Goal: Task Accomplishment & Management: Complete application form

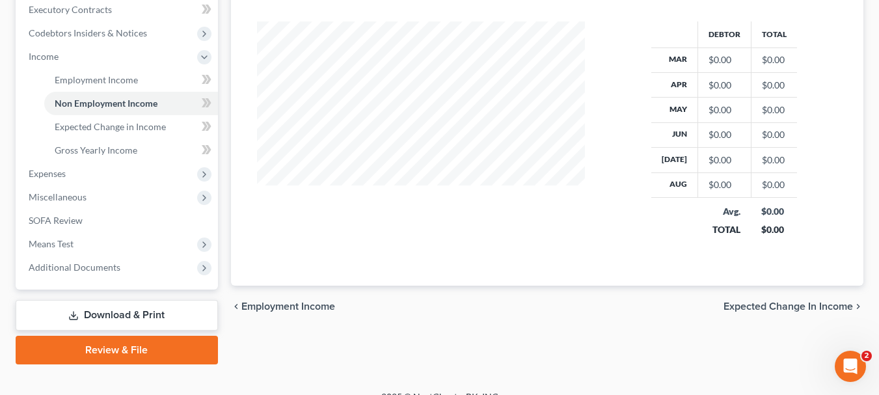
scroll to position [390, 0]
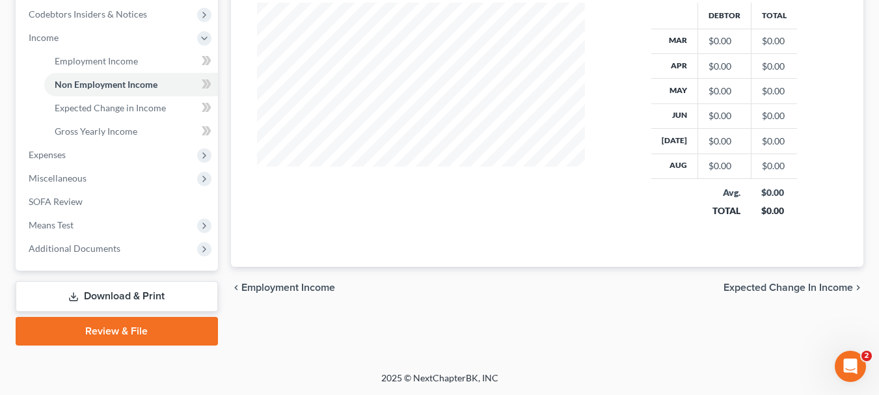
click at [760, 286] on span "Expected Change in Income" at bounding box center [787, 287] width 129 height 10
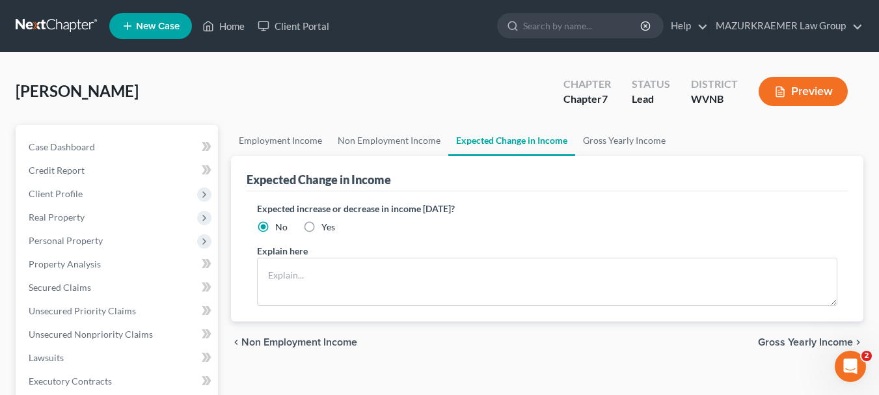
click at [794, 342] on span "Gross Yearly Income" at bounding box center [805, 342] width 95 height 10
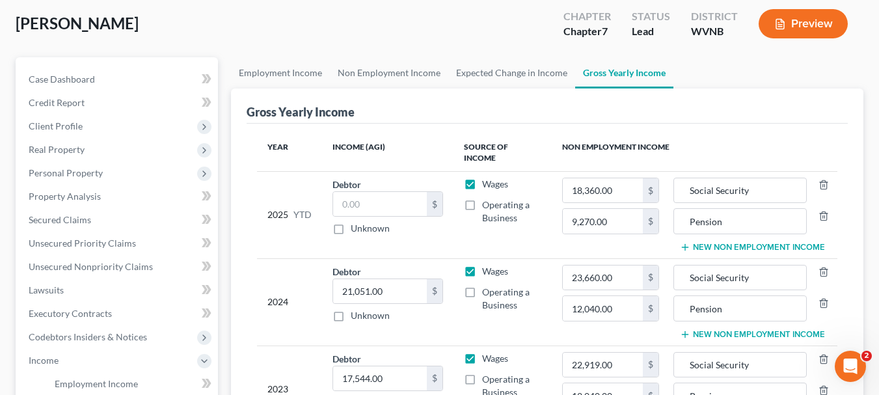
scroll to position [195, 0]
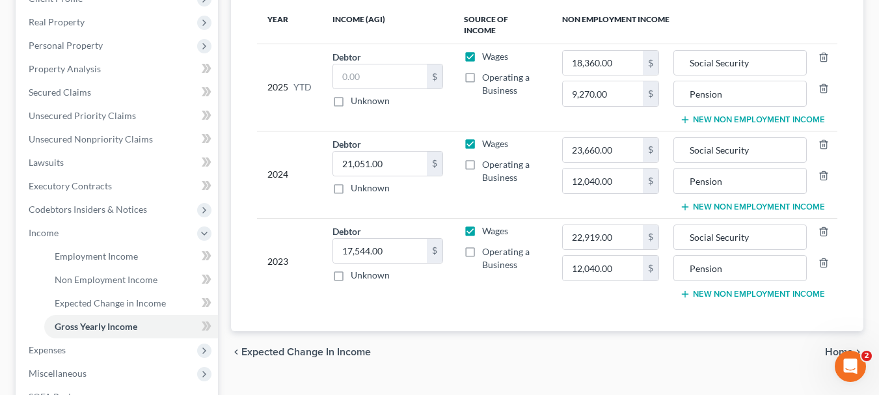
click at [829, 347] on span "Home" at bounding box center [839, 352] width 28 height 10
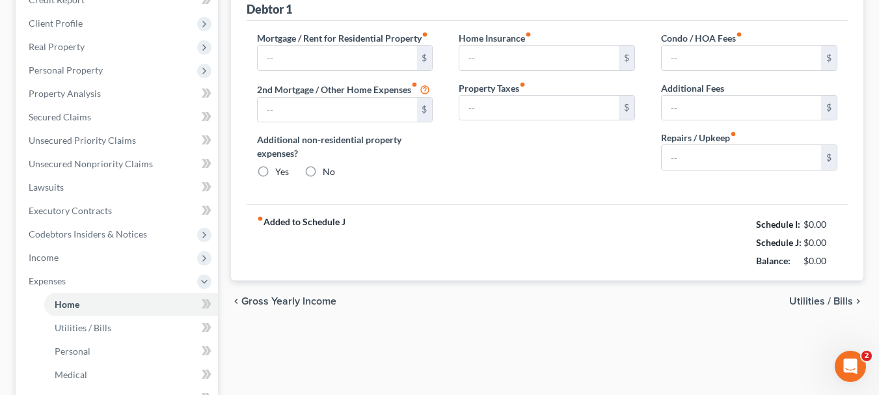
type input "0.00"
radio input "true"
type input "0.00"
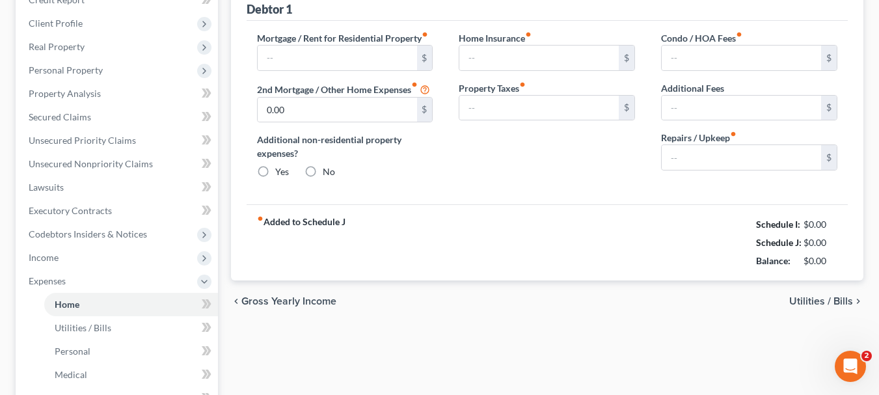
type input "0.00"
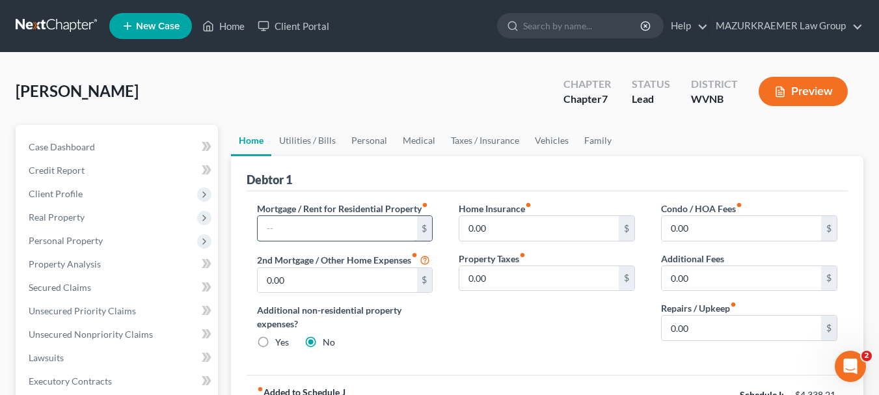
click at [338, 228] on input "text" at bounding box center [337, 228] width 159 height 25
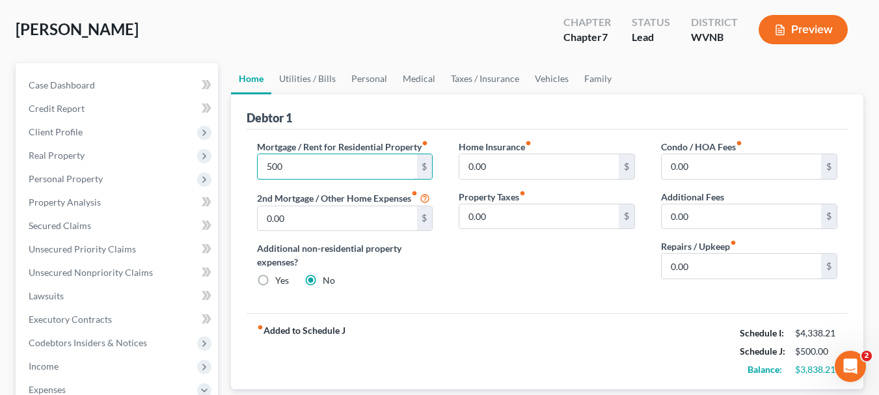
scroll to position [195, 0]
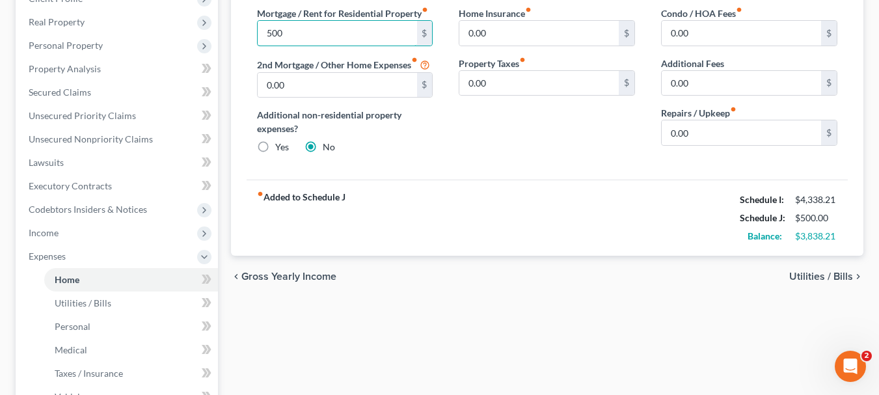
type input "500"
click at [847, 275] on span "Utilities / Bills" at bounding box center [821, 276] width 64 height 10
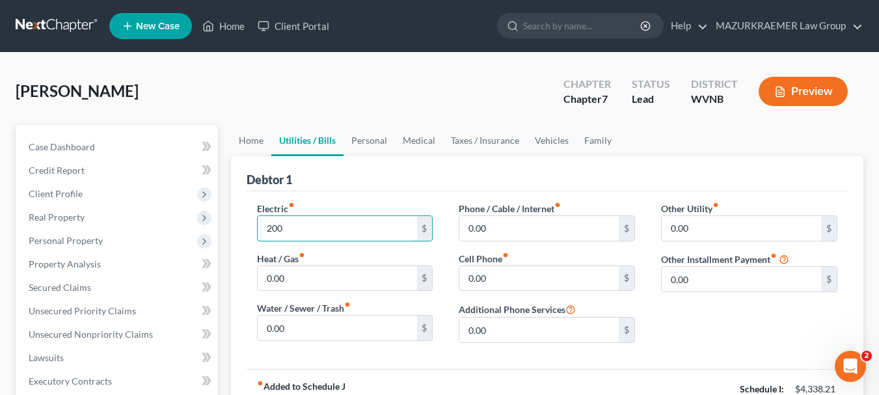
type input "200"
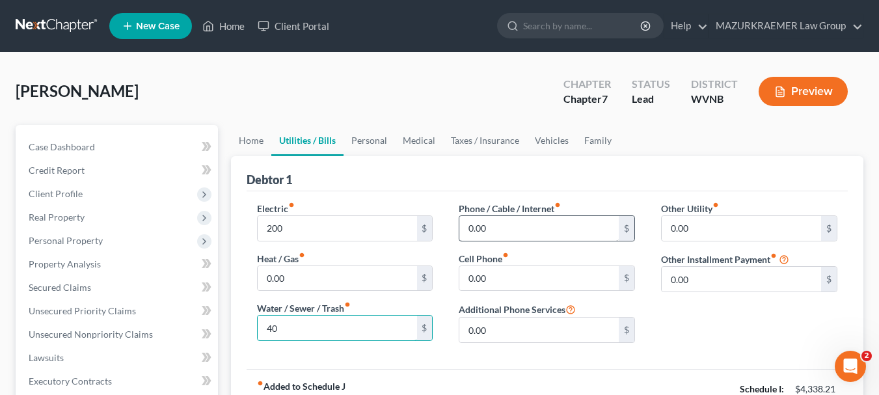
type input "40"
click at [494, 226] on input "0.00" at bounding box center [538, 228] width 159 height 25
type input "66"
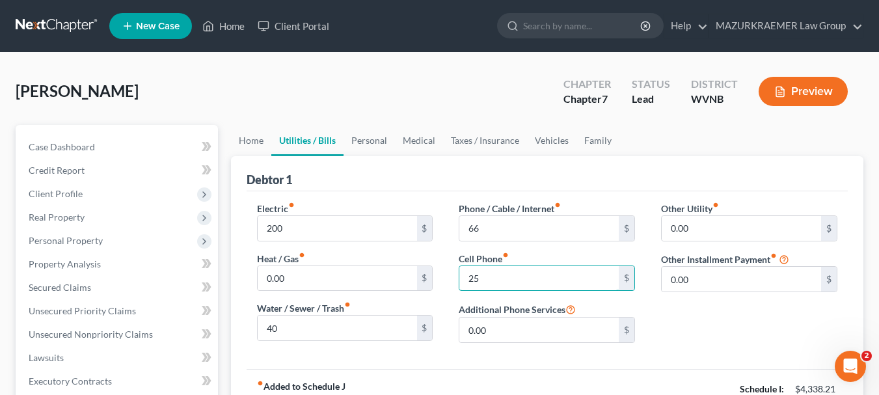
type input "25"
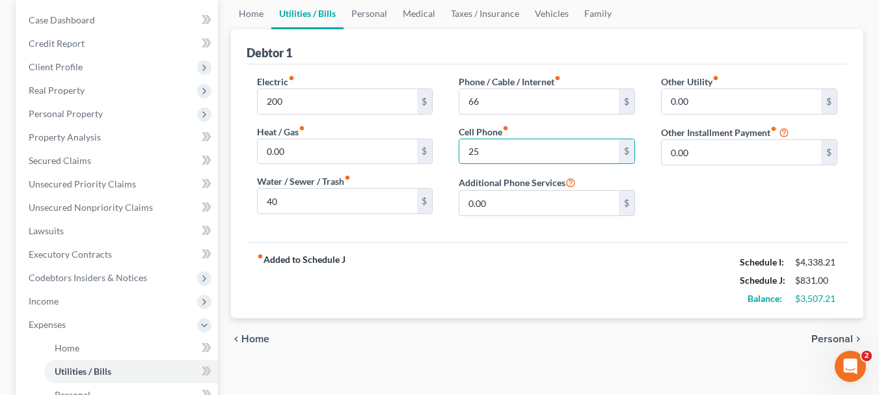
scroll to position [130, 0]
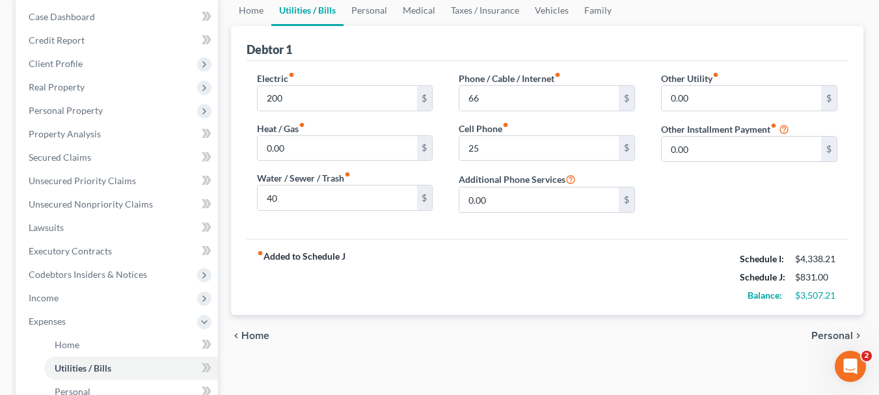
click at [827, 334] on span "Personal" at bounding box center [832, 335] width 42 height 10
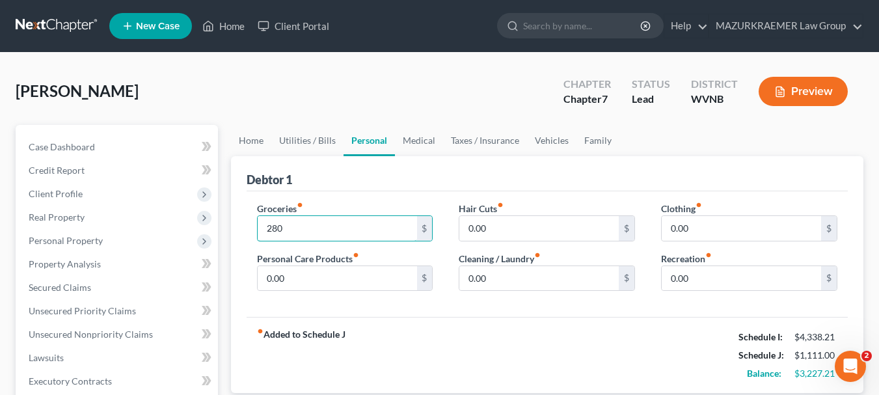
type input "280"
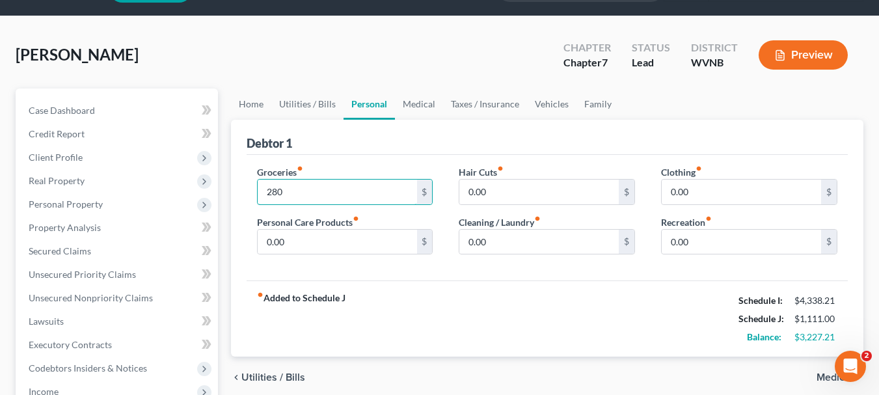
scroll to position [65, 0]
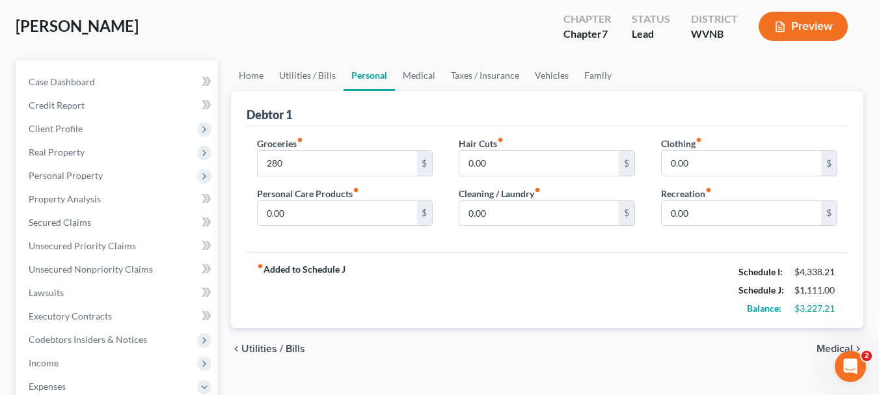
click at [818, 346] on span "Medical" at bounding box center [834, 348] width 36 height 10
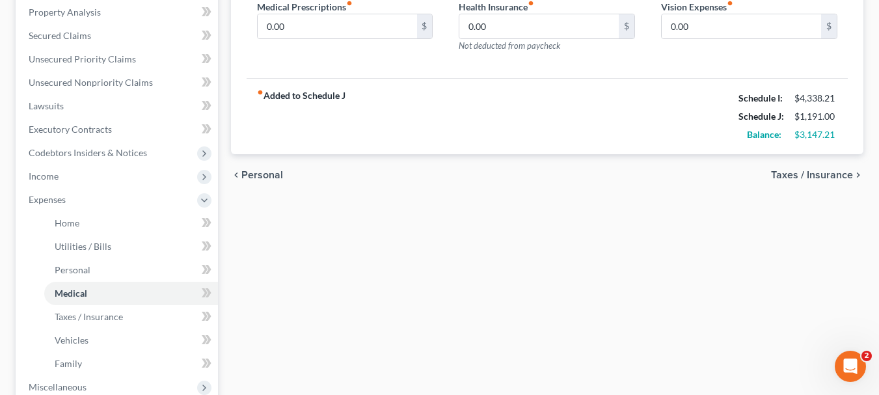
scroll to position [260, 0]
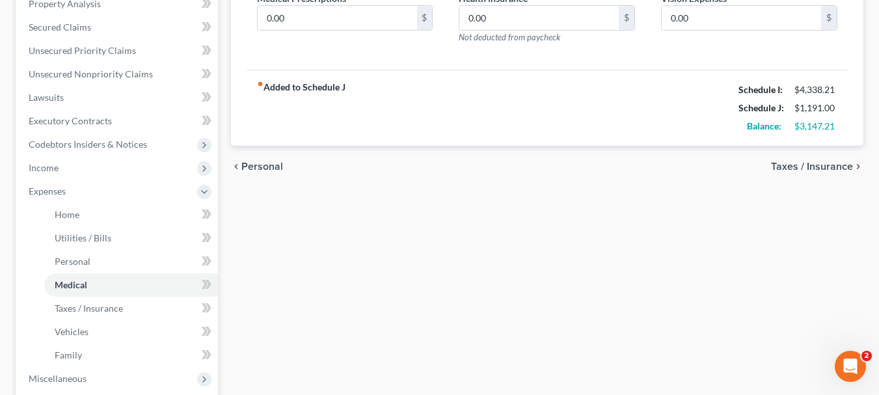
type input "80"
click at [790, 168] on span "Taxes / Insurance" at bounding box center [812, 166] width 82 height 10
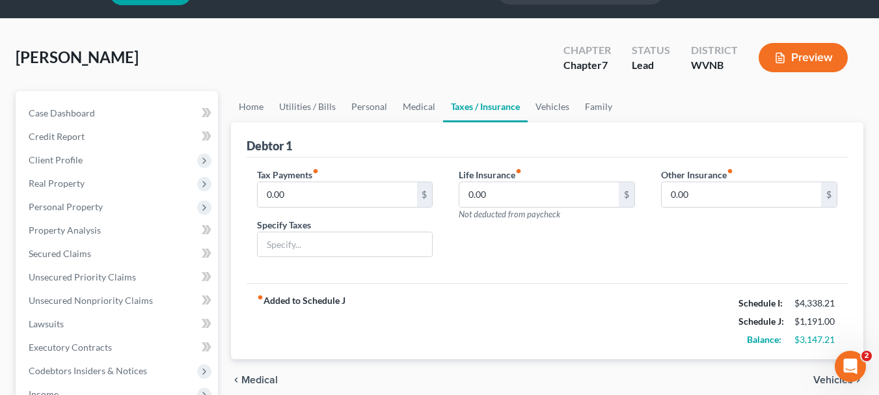
scroll to position [65, 0]
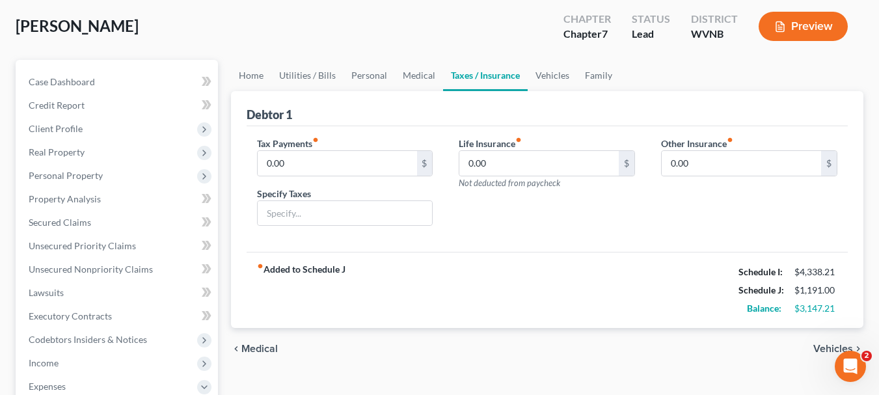
click at [265, 347] on span "Medical" at bounding box center [259, 348] width 36 height 10
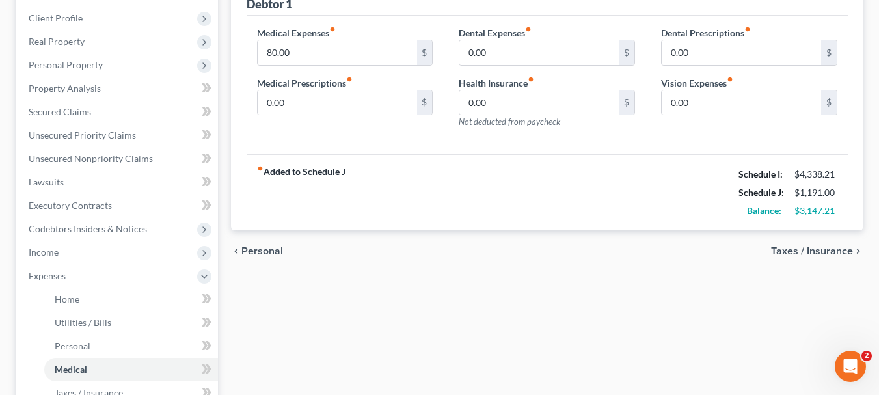
scroll to position [195, 0]
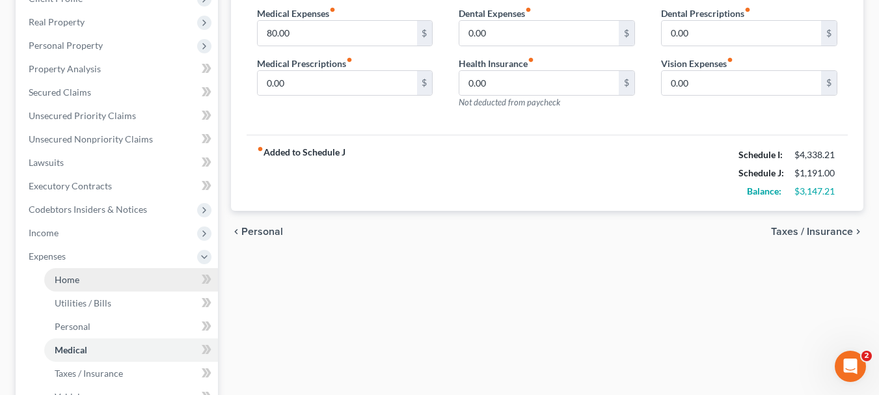
click at [79, 279] on link "Home" at bounding box center [131, 279] width 174 height 23
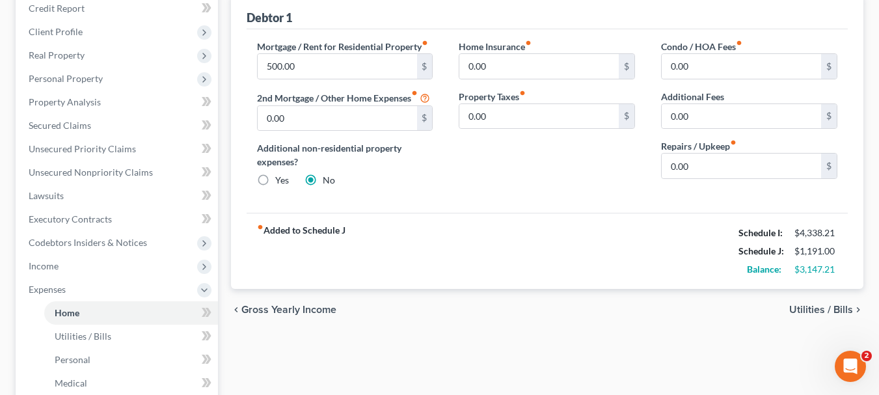
scroll to position [130, 0]
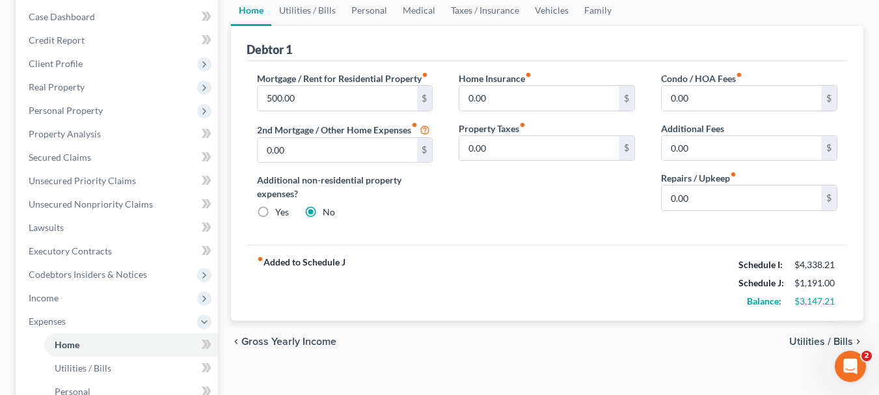
click at [824, 339] on span "Utilities / Bills" at bounding box center [821, 341] width 64 height 10
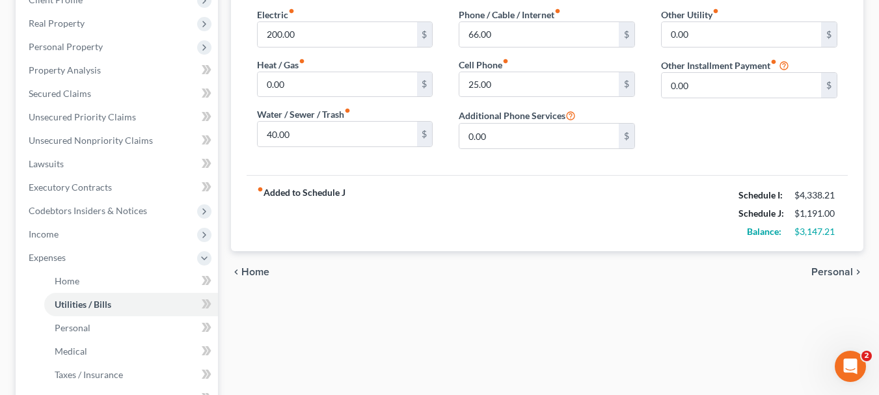
scroll to position [195, 0]
click at [821, 267] on span "Personal" at bounding box center [832, 270] width 42 height 10
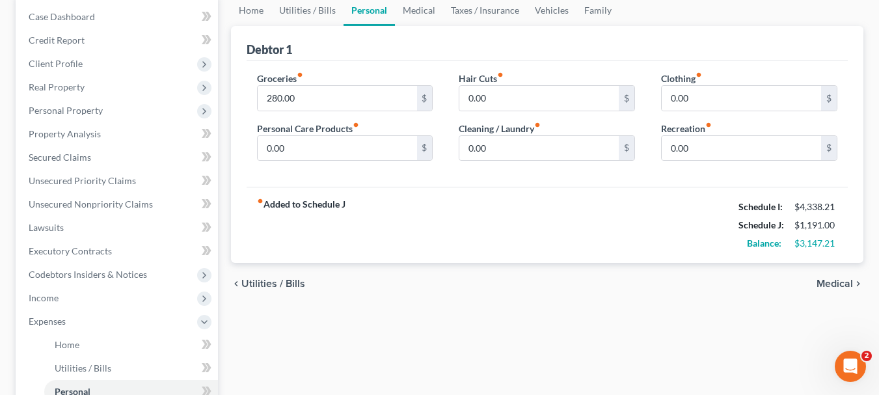
click at [817, 284] on span "Medical" at bounding box center [834, 283] width 36 height 10
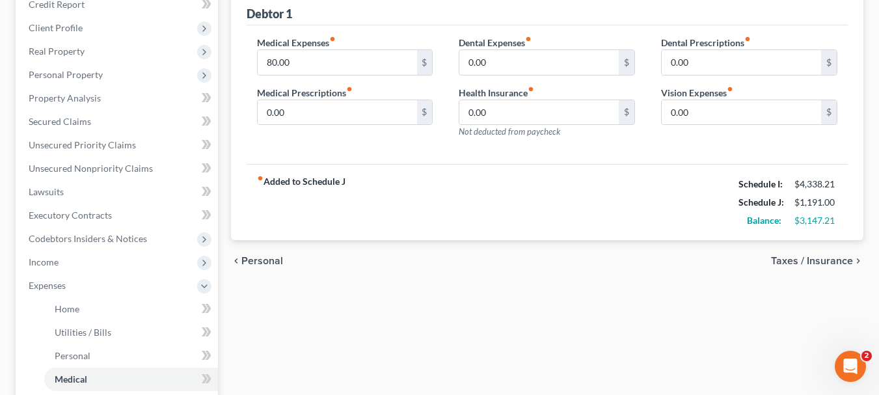
scroll to position [195, 0]
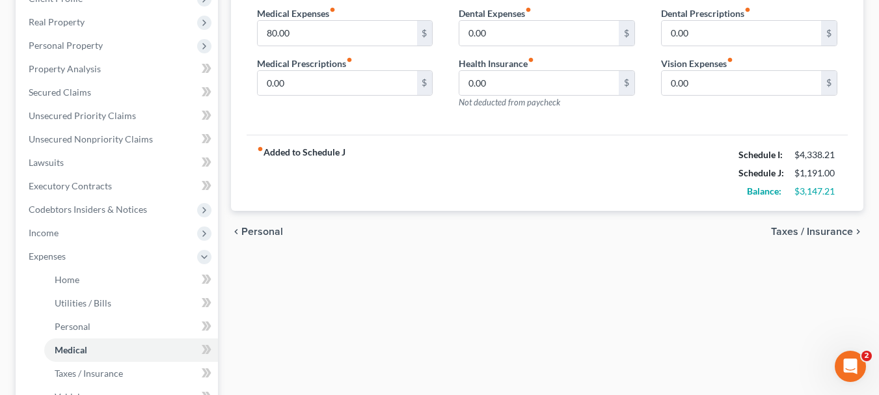
click at [819, 234] on span "Taxes / Insurance" at bounding box center [812, 231] width 82 height 10
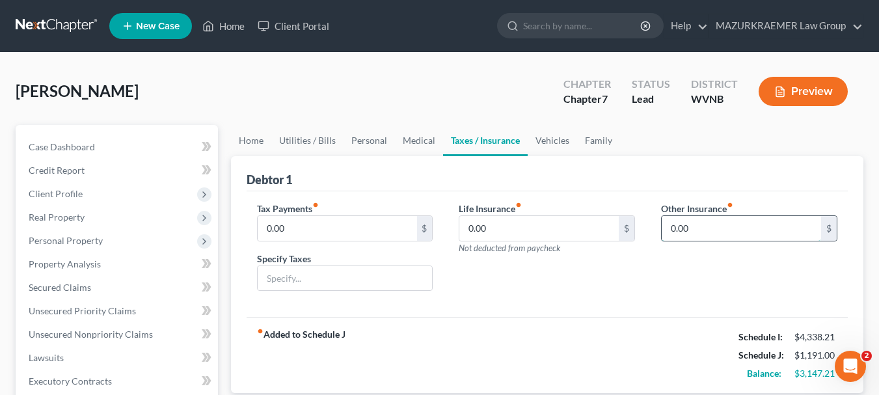
click at [738, 230] on input "0.00" at bounding box center [741, 228] width 159 height 25
type input "24.29"
click at [688, 263] on input "text" at bounding box center [749, 264] width 175 height 25
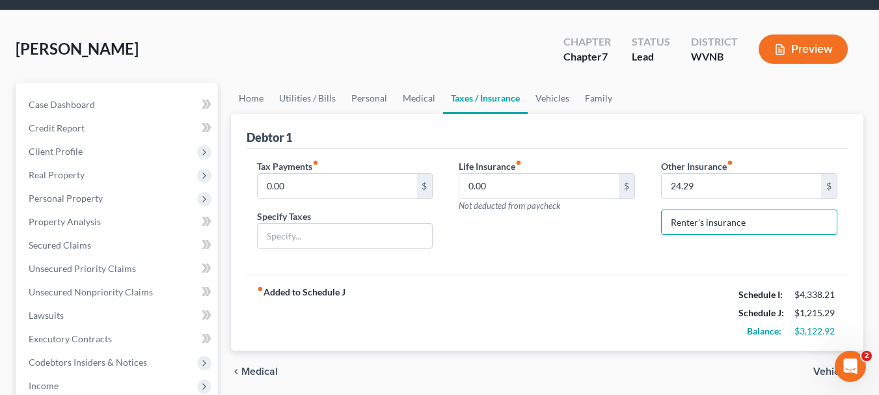
scroll to position [65, 0]
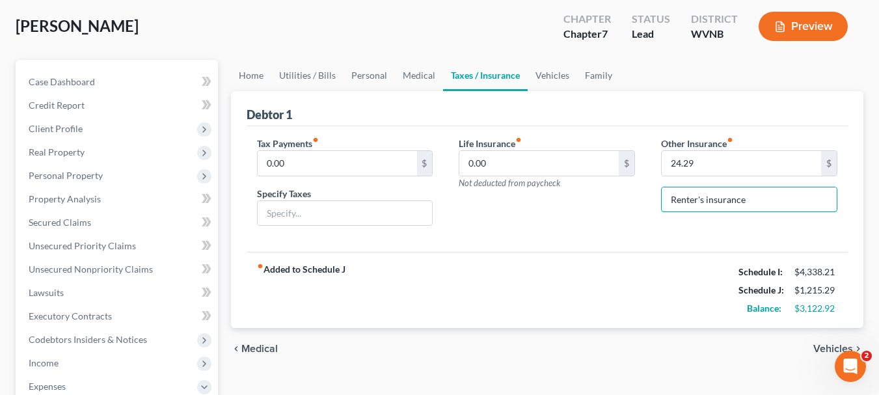
type input "Renter's insurance"
click at [820, 346] on span "Vehicles" at bounding box center [833, 348] width 40 height 10
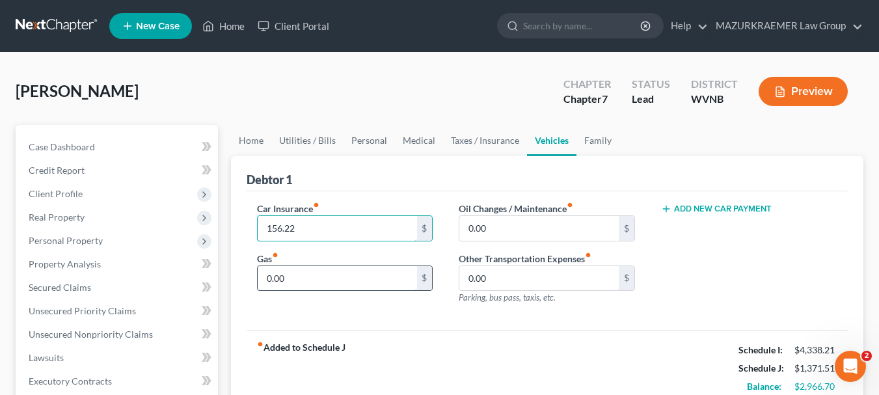
type input "156.22"
click at [286, 282] on input "0.00" at bounding box center [337, 278] width 159 height 25
type input "50"
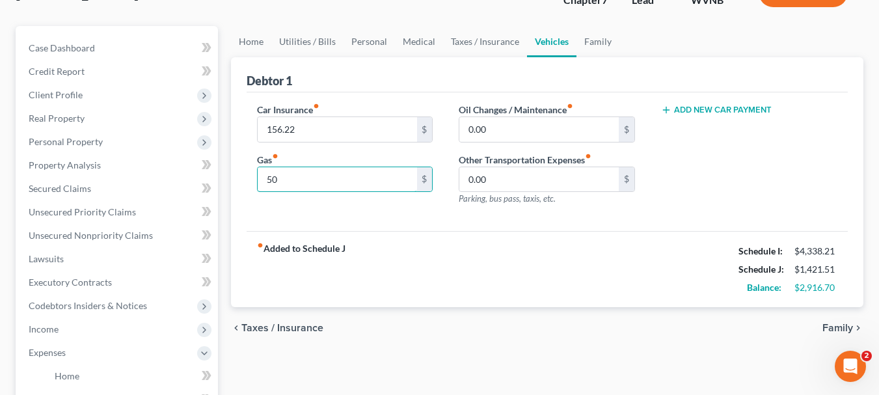
scroll to position [130, 0]
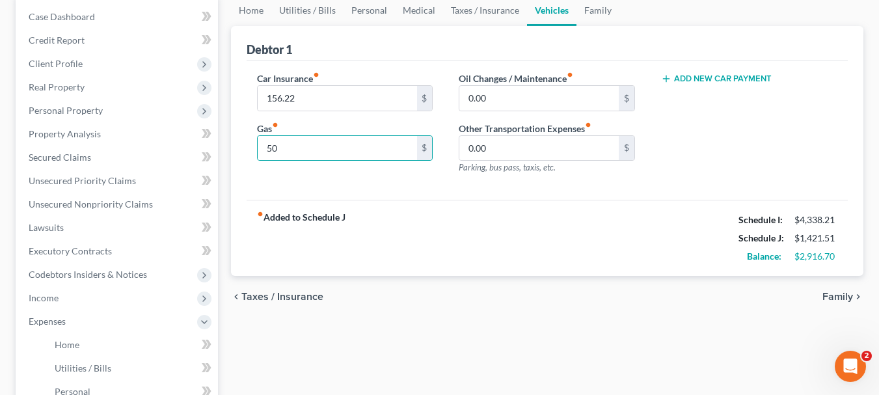
click at [738, 78] on button "Add New Car Payment" at bounding box center [716, 79] width 111 height 10
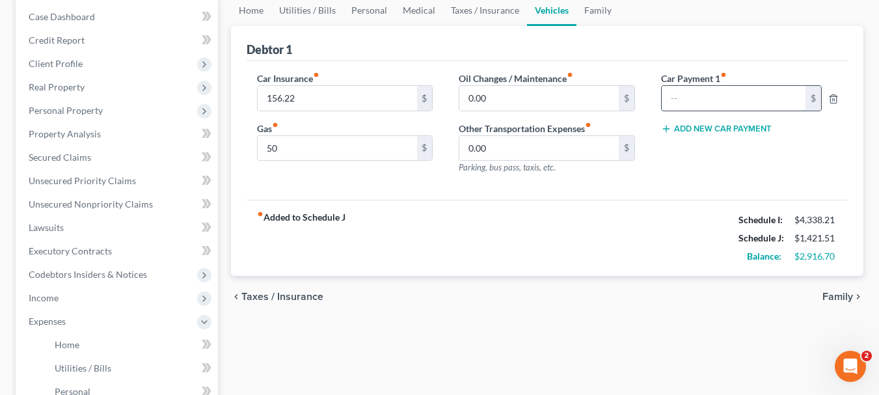
click at [683, 95] on input "text" at bounding box center [734, 98] width 144 height 25
type input "318.36"
click at [835, 297] on span "Family" at bounding box center [837, 296] width 31 height 10
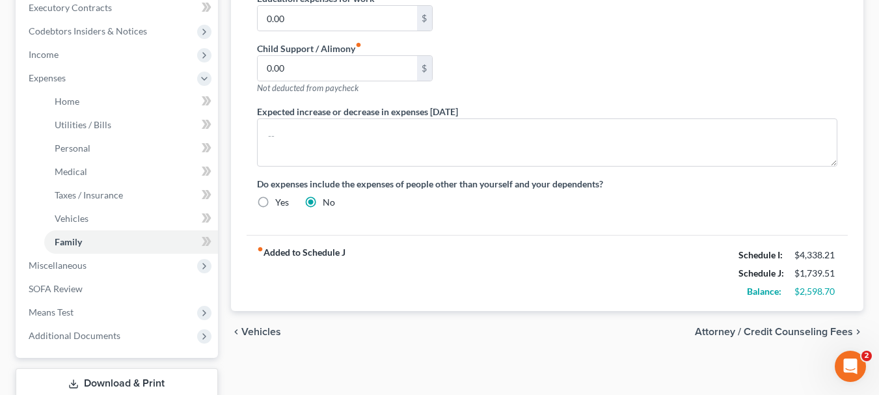
scroll to position [390, 0]
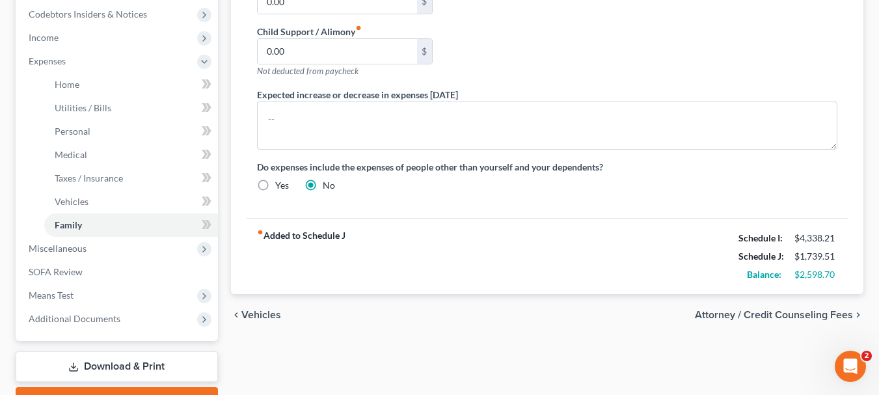
click at [263, 317] on span "Vehicles" at bounding box center [261, 315] width 40 height 10
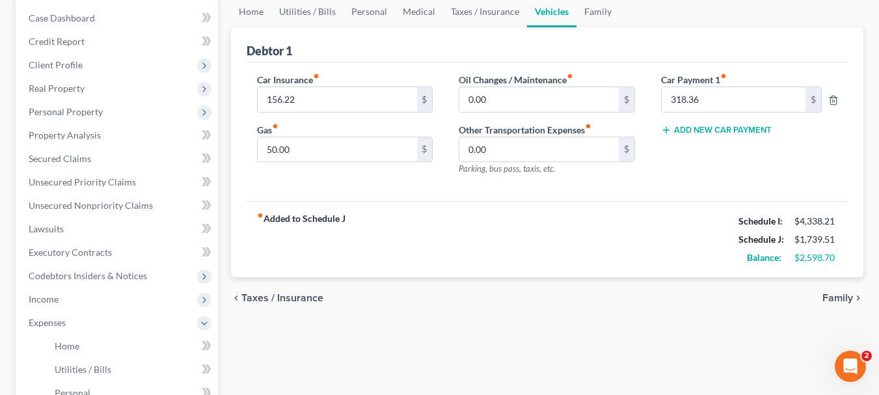
scroll to position [130, 0]
click at [268, 299] on span "Taxes / Insurance" at bounding box center [282, 296] width 82 height 10
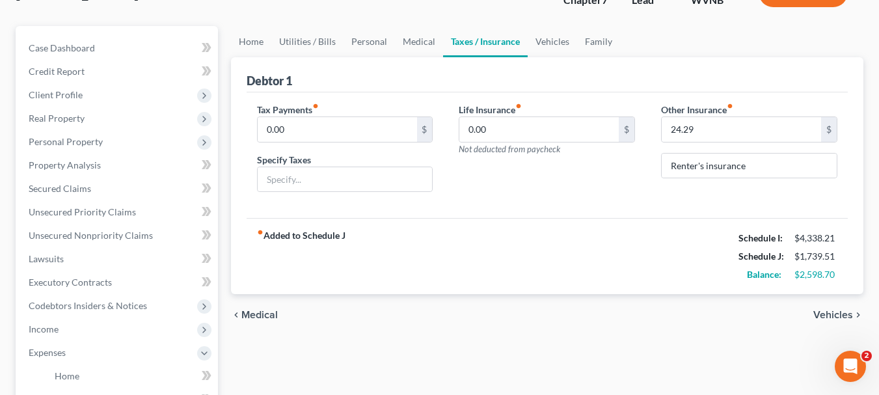
scroll to position [130, 0]
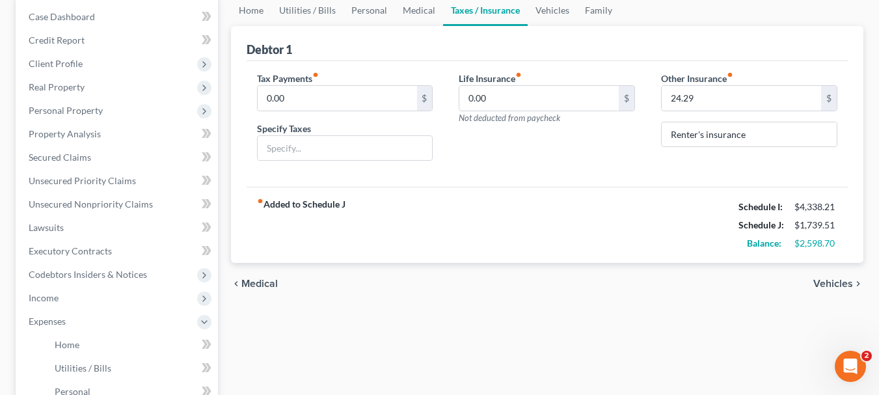
click at [266, 288] on span "Medical" at bounding box center [259, 283] width 36 height 10
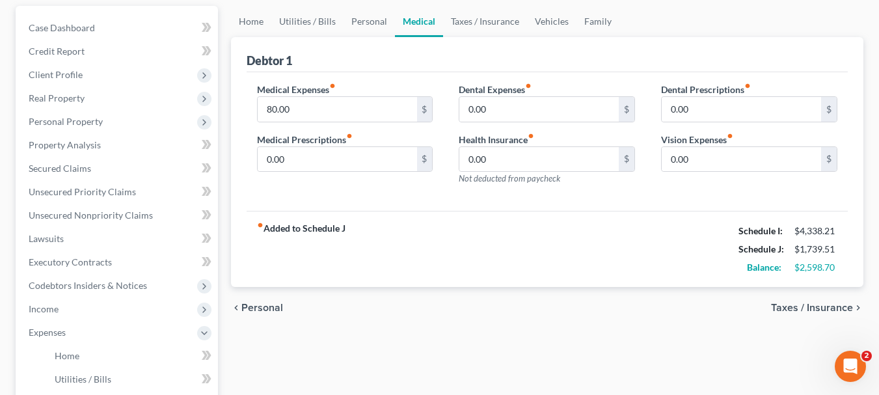
scroll to position [130, 0]
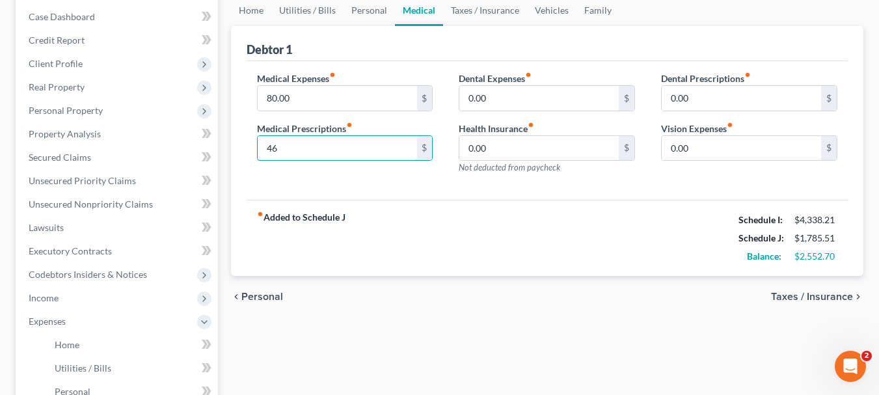
type input "46"
click at [252, 295] on span "Personal" at bounding box center [262, 296] width 42 height 10
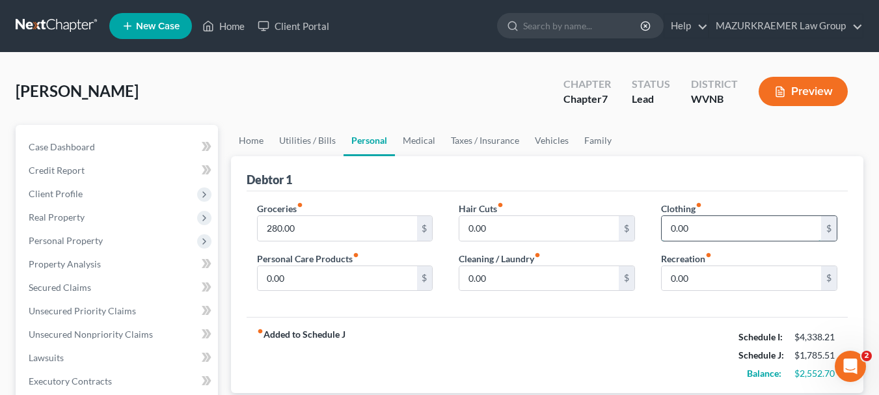
click at [706, 228] on input "0.00" at bounding box center [741, 228] width 159 height 25
type input "100"
click at [507, 280] on input "0.00" at bounding box center [538, 278] width 159 height 25
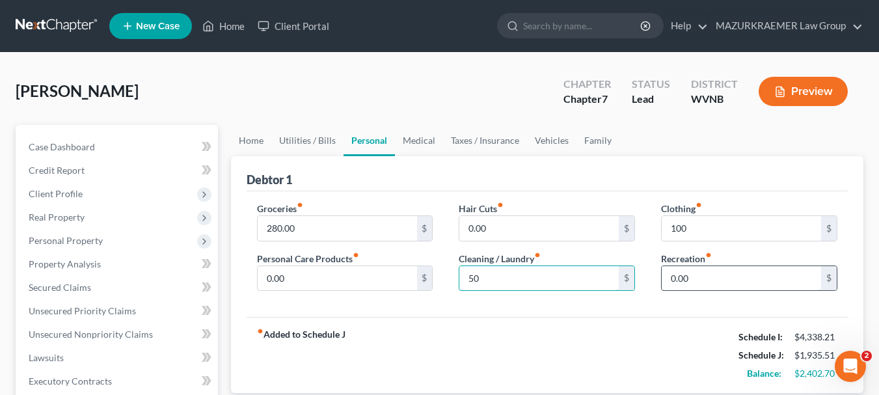
type input "50"
click at [671, 267] on input "0.00" at bounding box center [741, 278] width 159 height 25
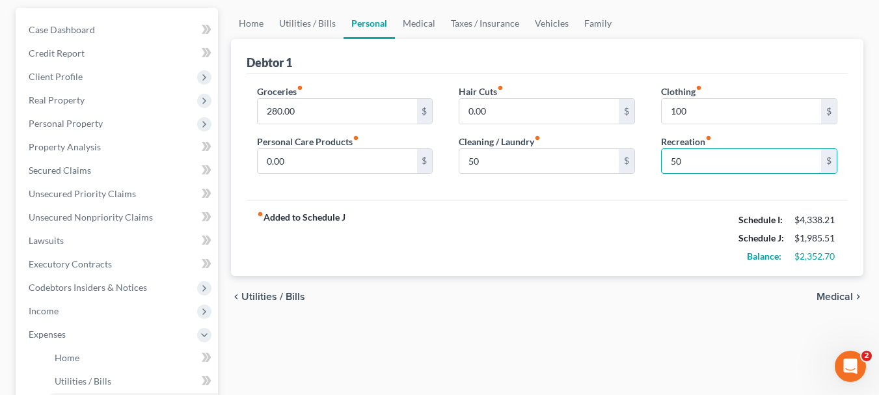
scroll to position [195, 0]
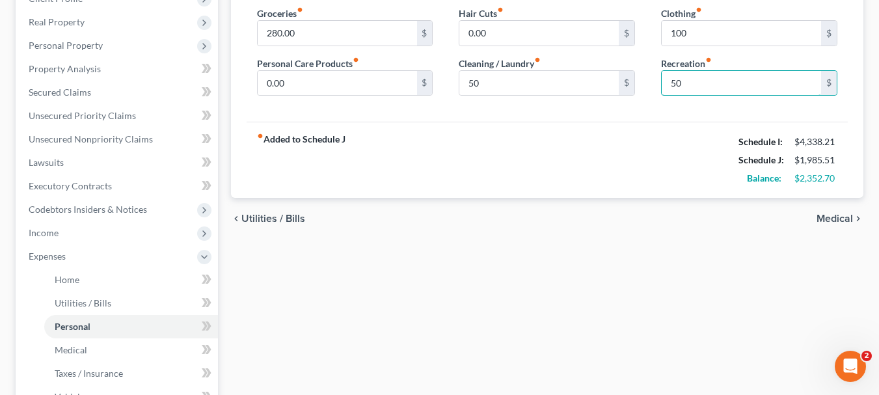
type input "50"
click at [278, 221] on span "Utilities / Bills" at bounding box center [273, 218] width 64 height 10
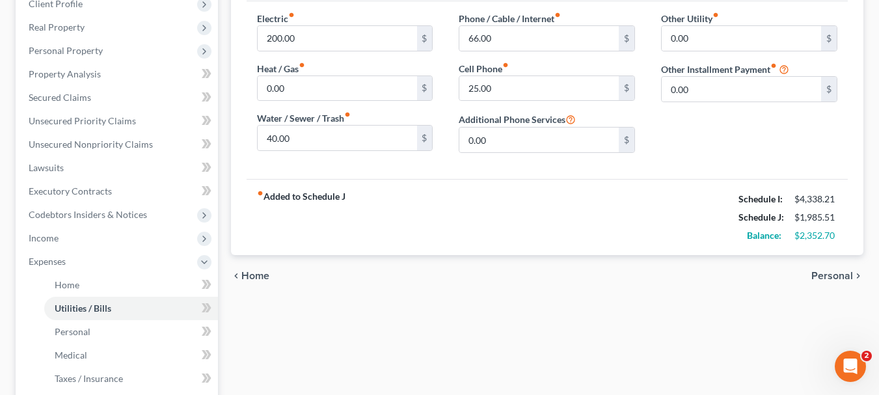
scroll to position [195, 0]
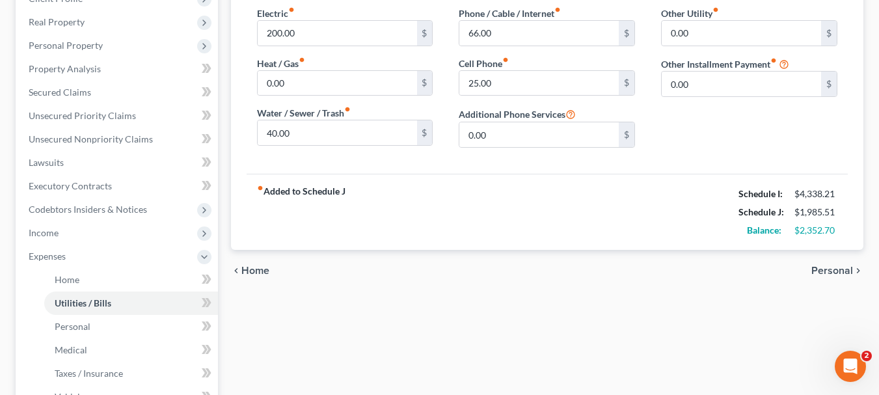
click at [823, 269] on span "Personal" at bounding box center [832, 270] width 42 height 10
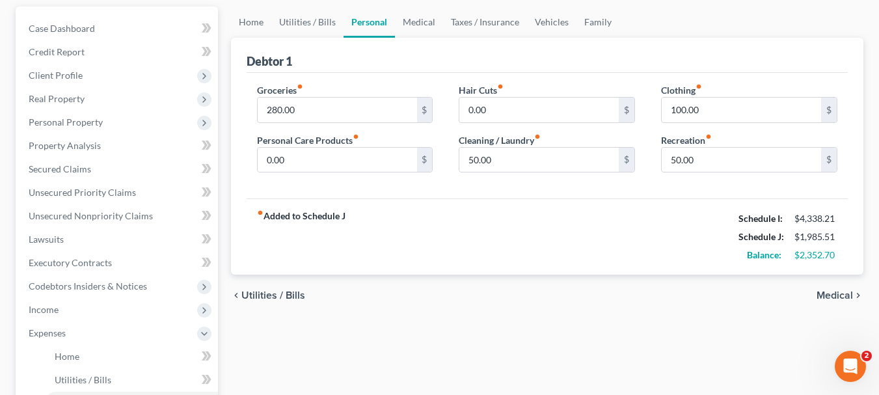
scroll to position [130, 0]
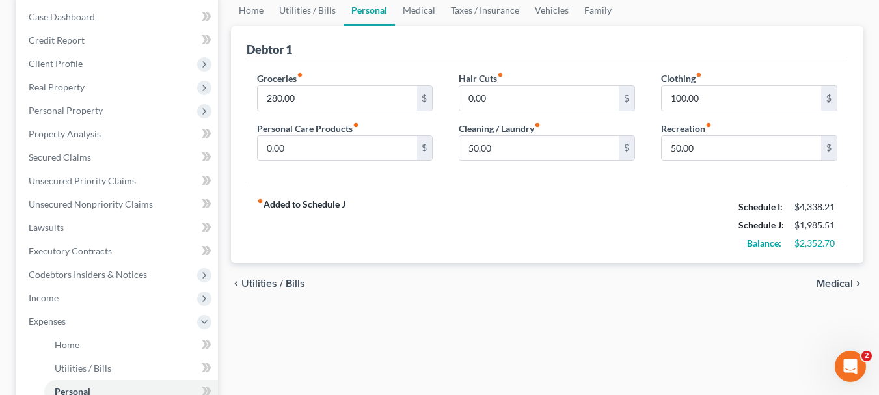
click at [829, 278] on span "Medical" at bounding box center [834, 283] width 36 height 10
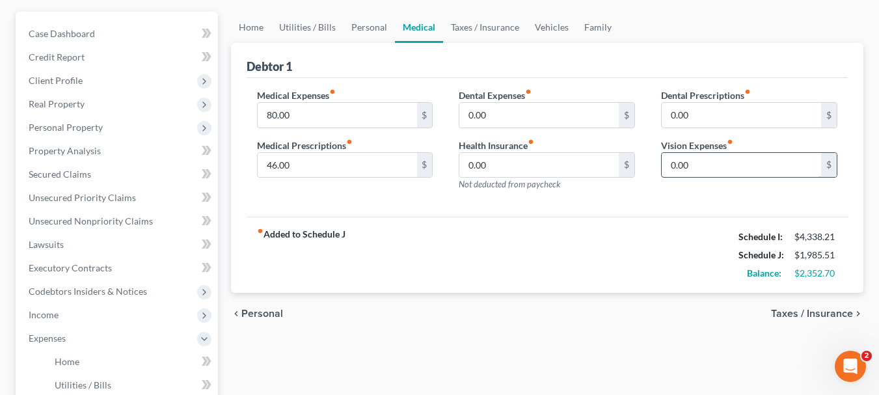
scroll to position [130, 0]
